Goal: Navigation & Orientation: Find specific page/section

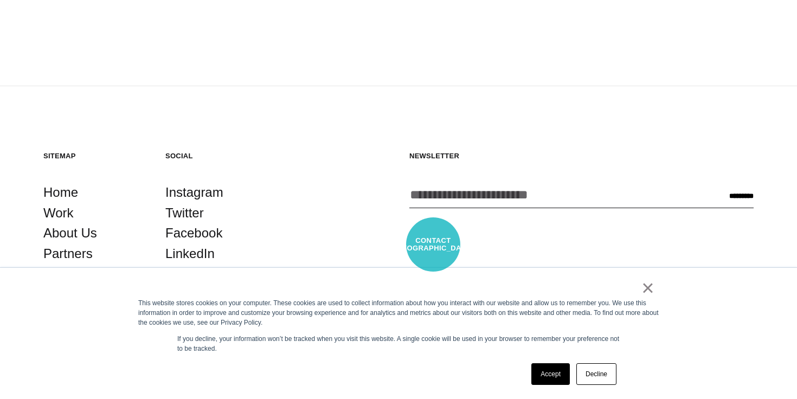
scroll to position [1987, 0]
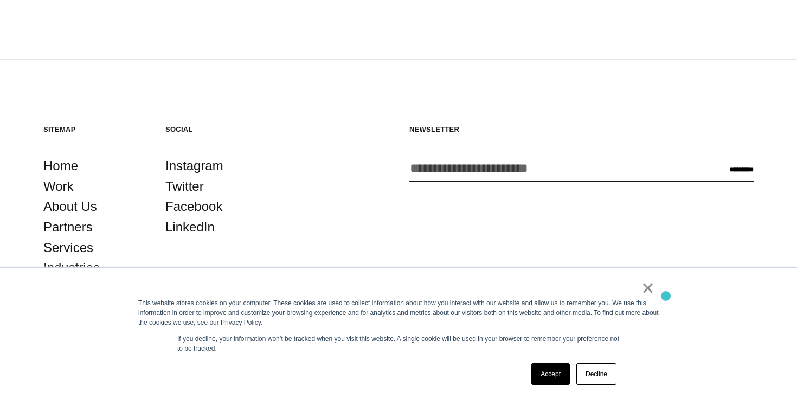
click at [646, 292] on link "×" at bounding box center [647, 288] width 13 height 10
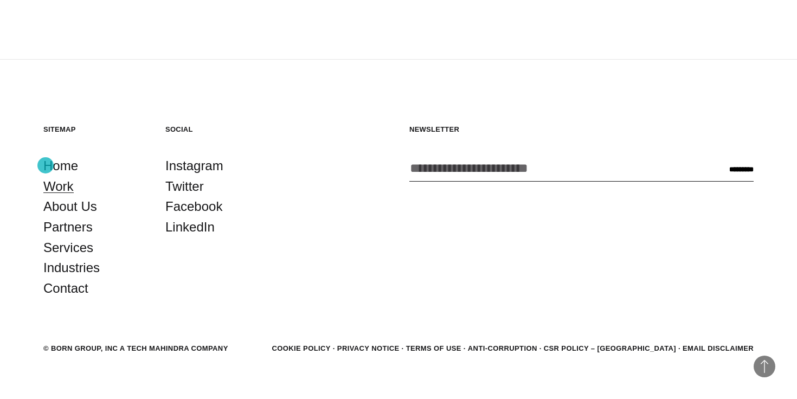
click at [49, 176] on link "Work" at bounding box center [58, 186] width 30 height 21
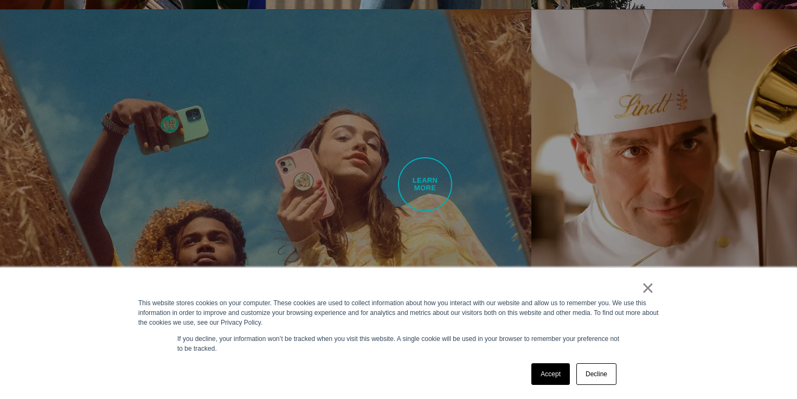
scroll to position [1487, 0]
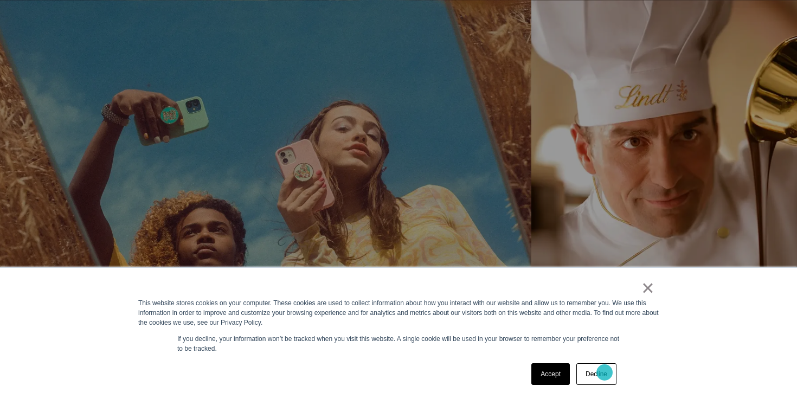
click at [605, 373] on link "Decline" at bounding box center [596, 374] width 40 height 22
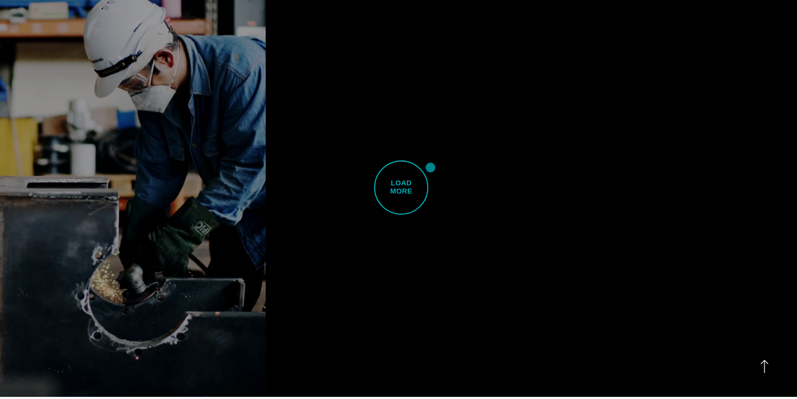
scroll to position [3024, 0]
